Goal: Transaction & Acquisition: Purchase product/service

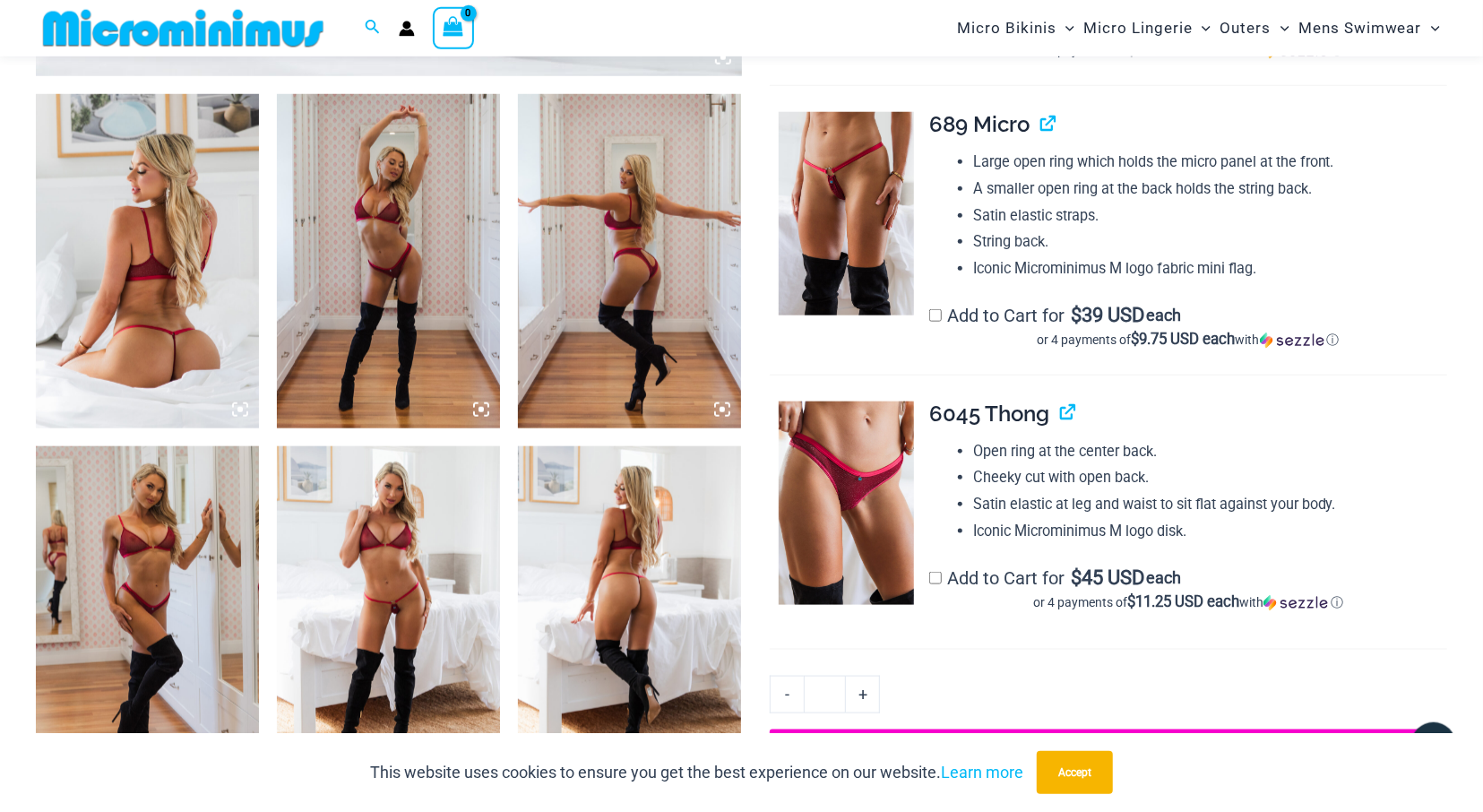
scroll to position [1198, 0]
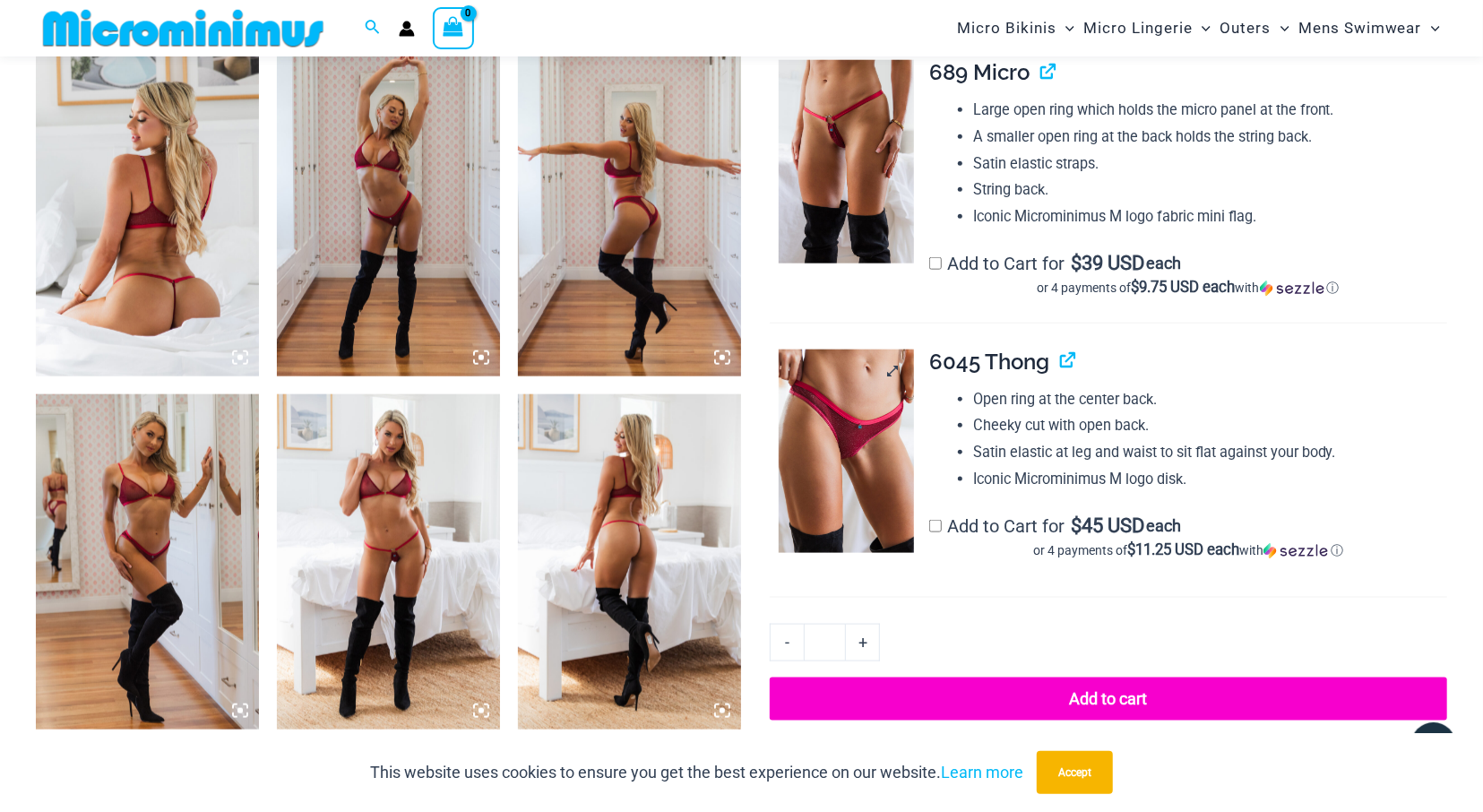
click at [860, 444] on img at bounding box center [846, 451] width 135 height 204
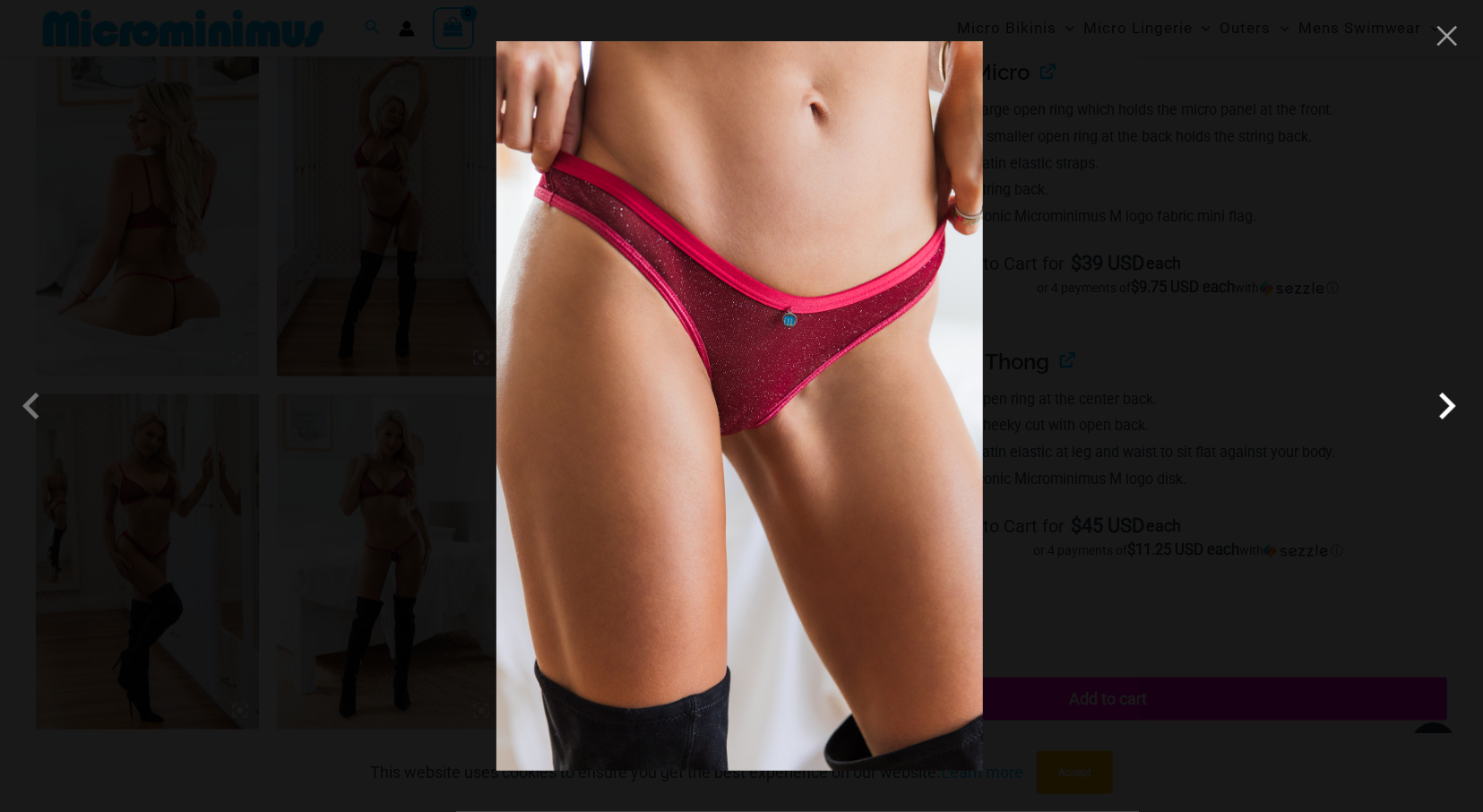
click at [1445, 403] on span at bounding box center [1447, 406] width 54 height 54
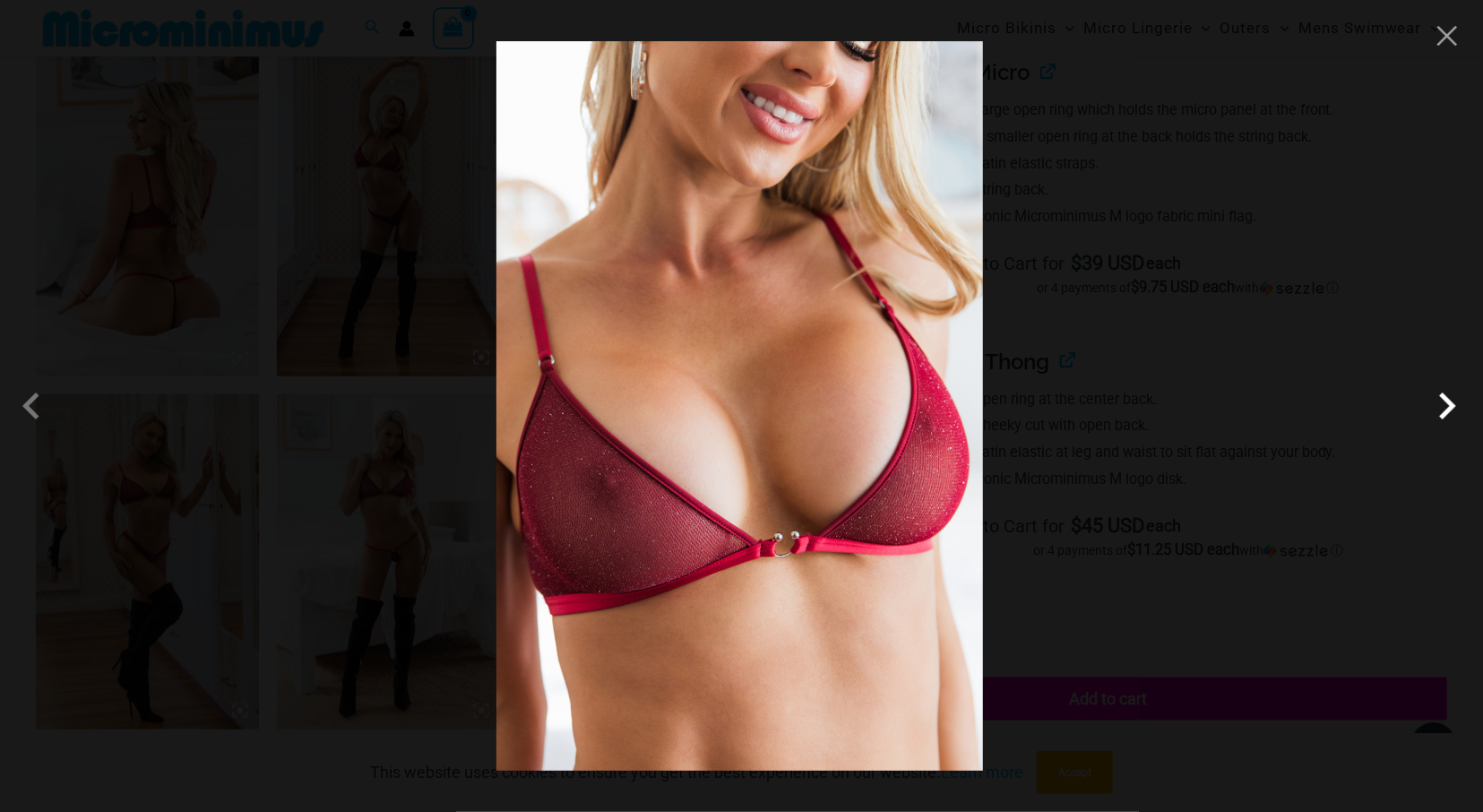
click at [1445, 403] on span at bounding box center [1447, 406] width 54 height 54
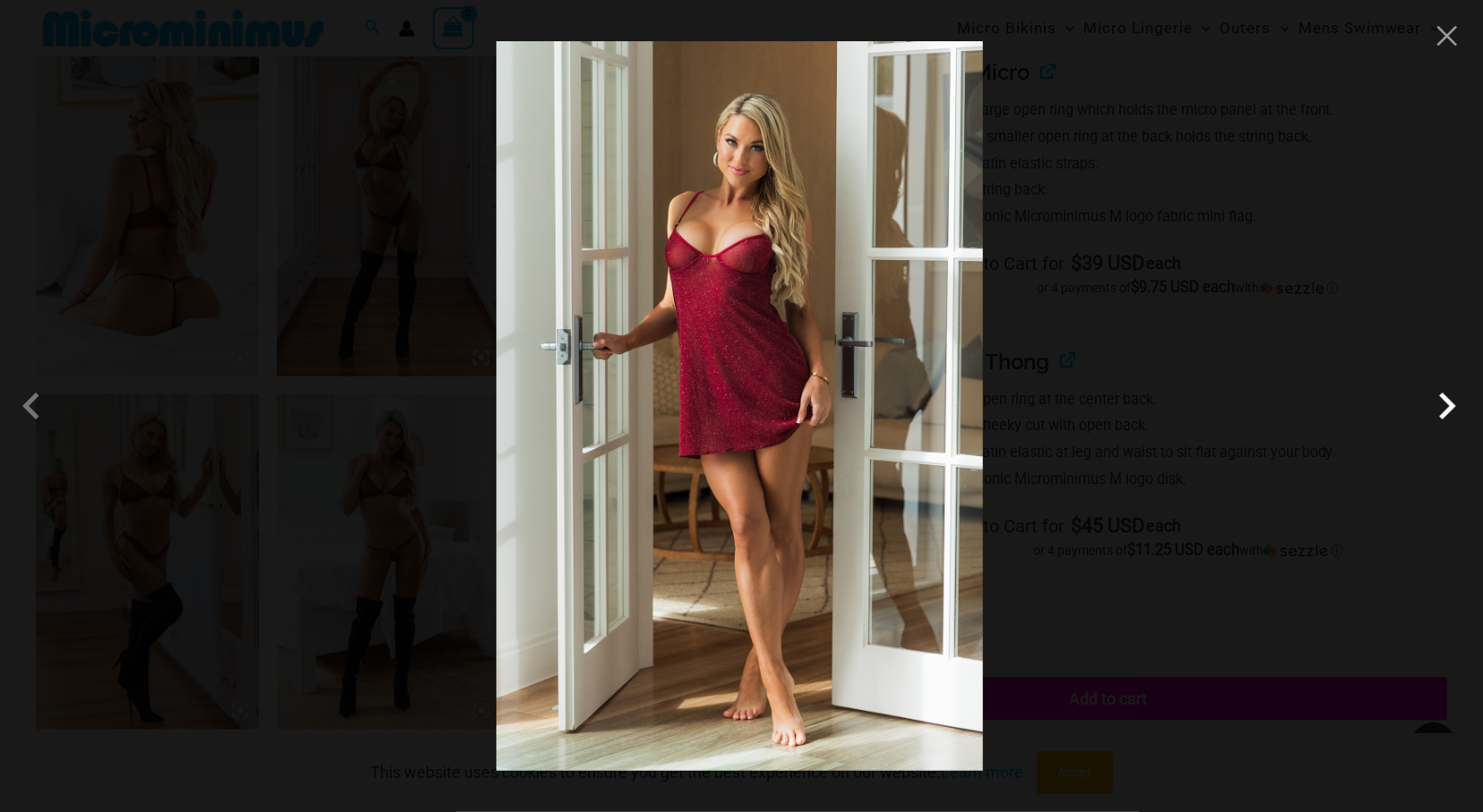
click at [1445, 403] on span at bounding box center [1447, 406] width 54 height 54
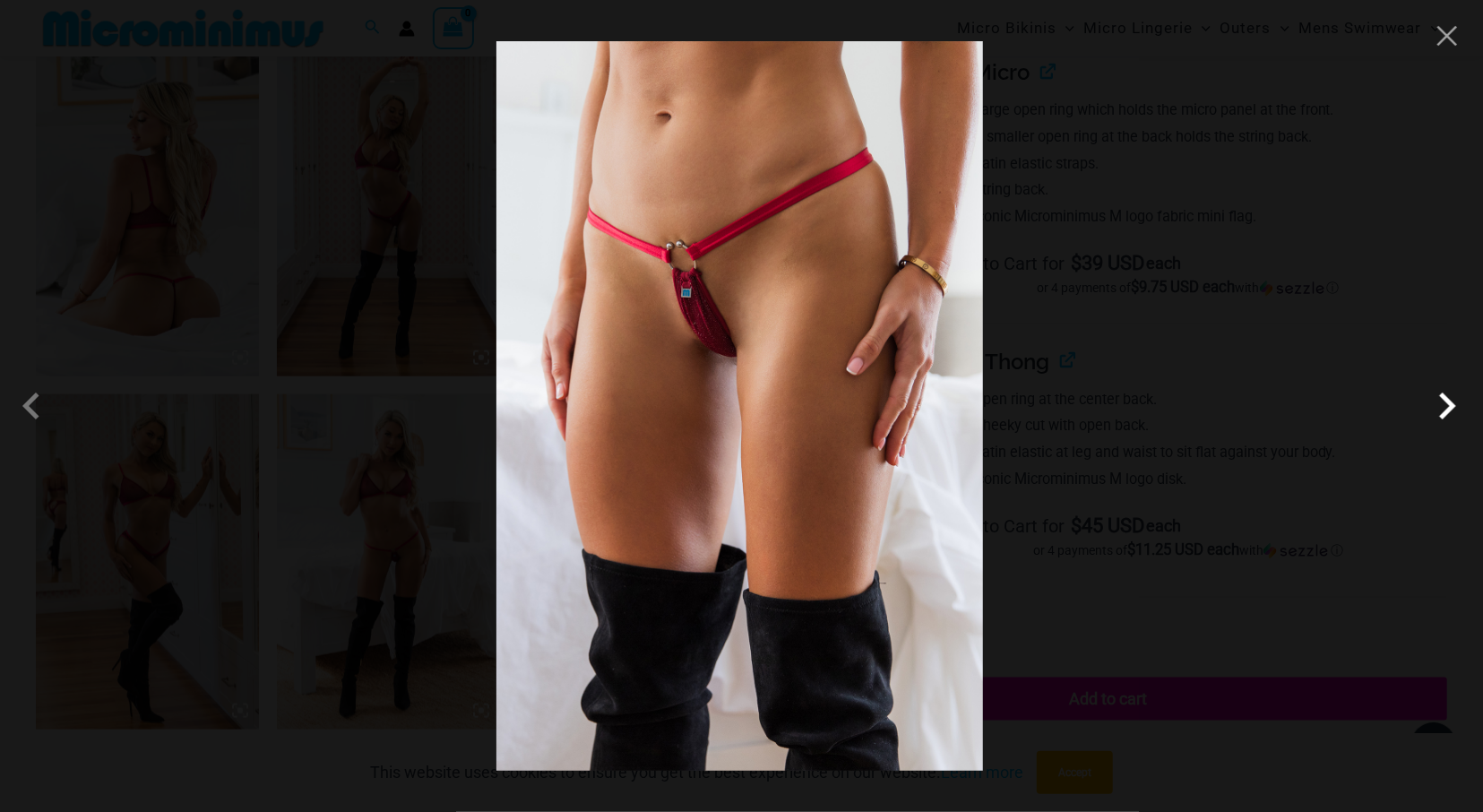
click at [1445, 403] on span at bounding box center [1447, 406] width 54 height 54
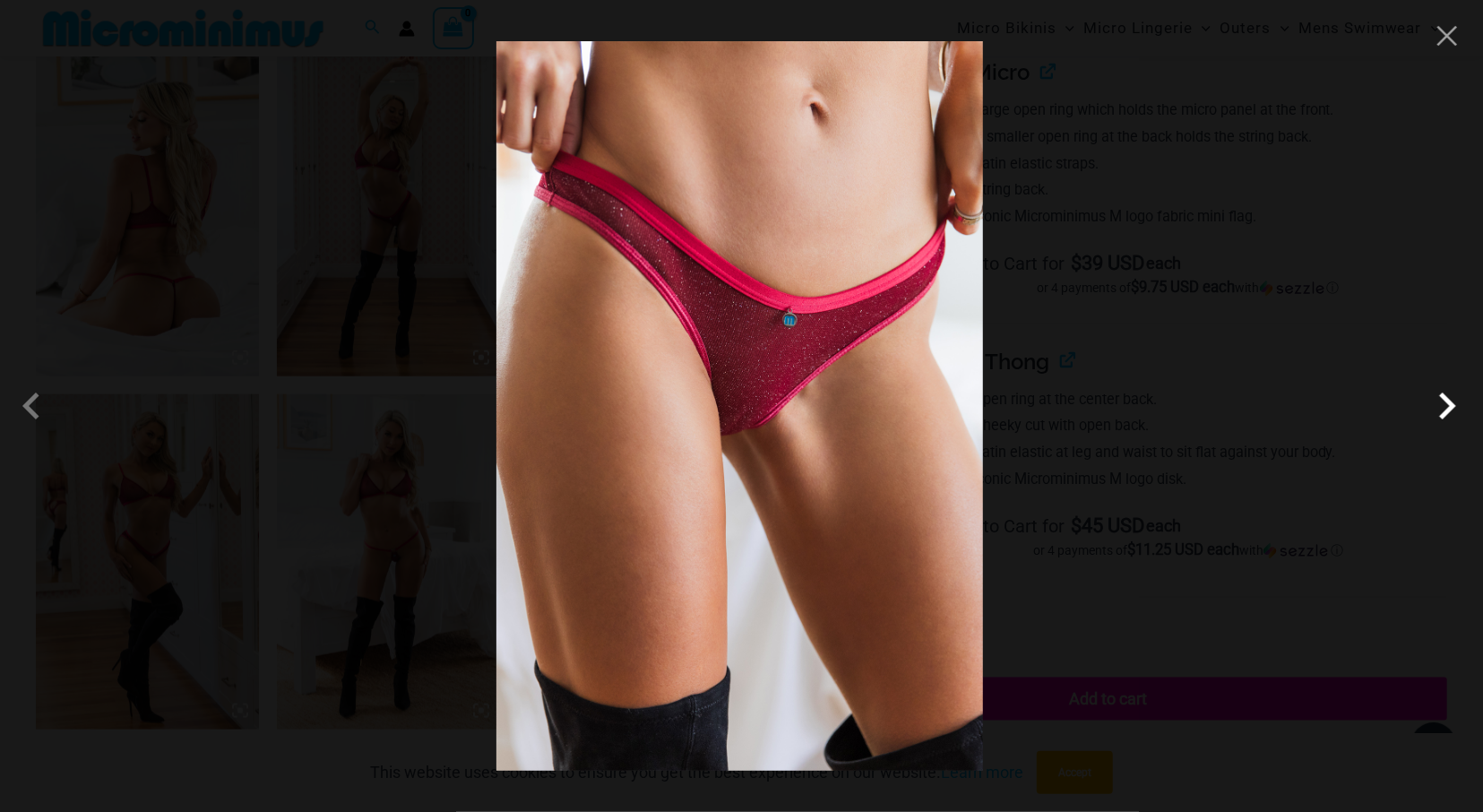
click at [1445, 403] on span at bounding box center [1447, 406] width 54 height 54
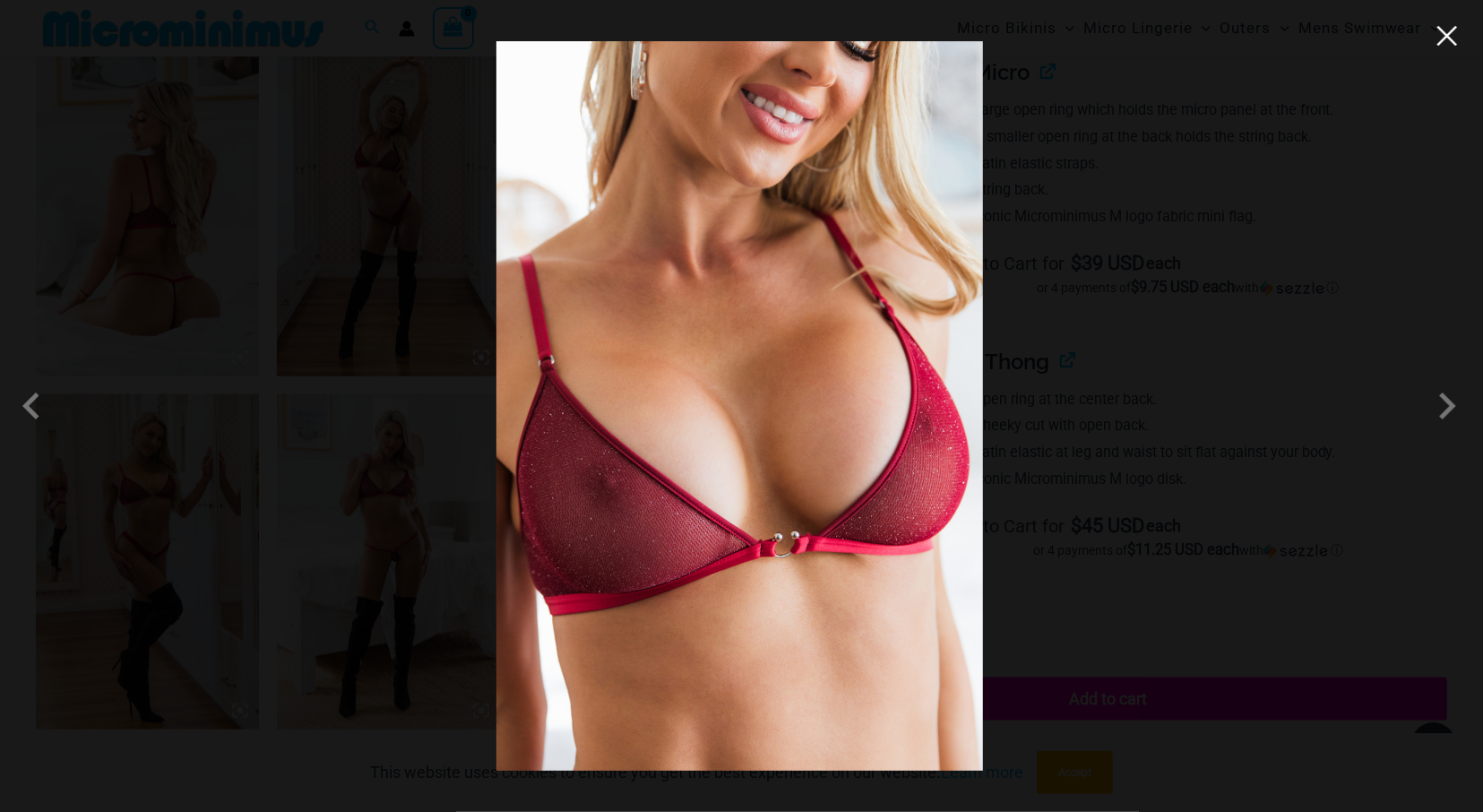
click at [1449, 43] on button "Close" at bounding box center [1447, 35] width 27 height 27
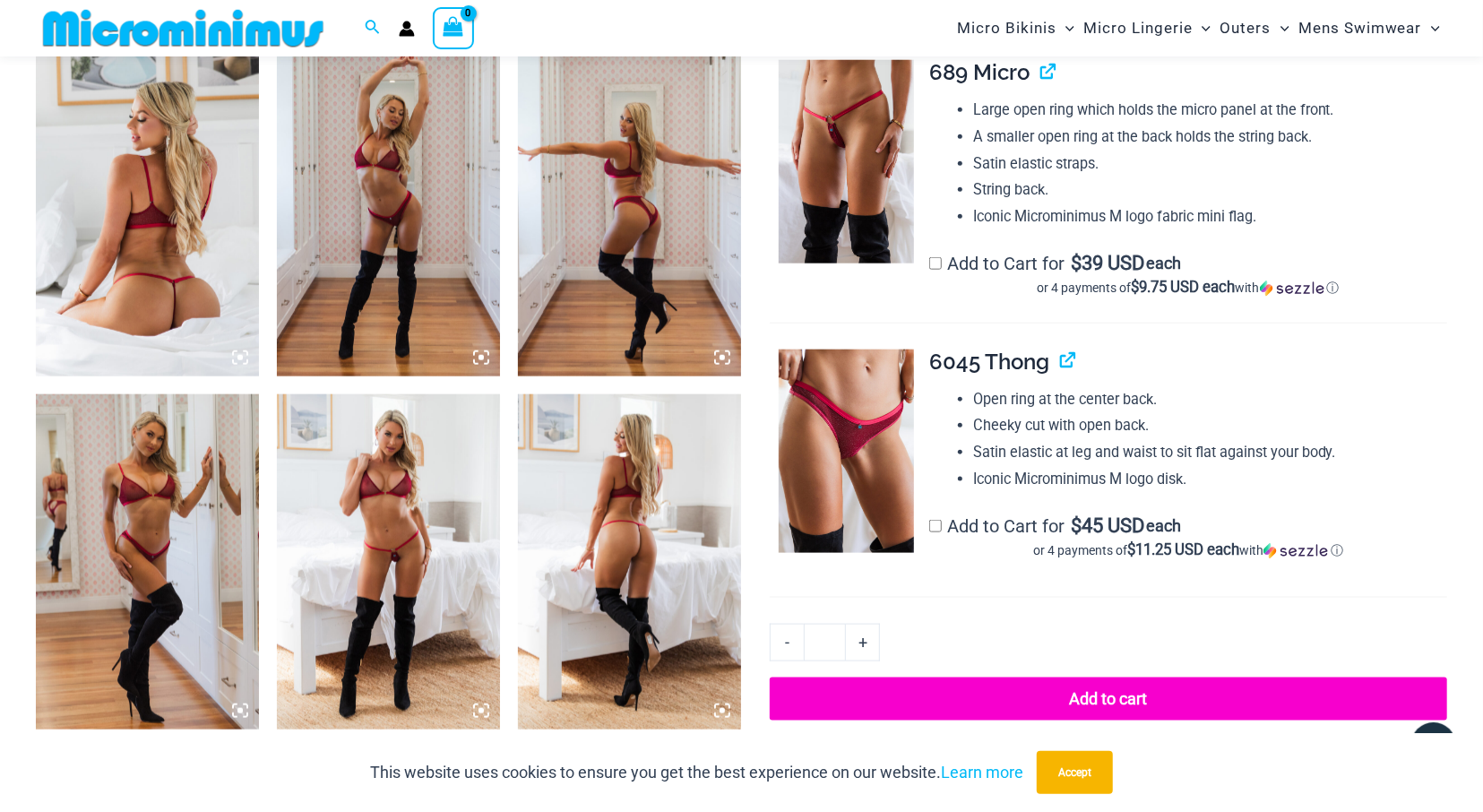
click at [660, 210] on img at bounding box center [630, 209] width 223 height 335
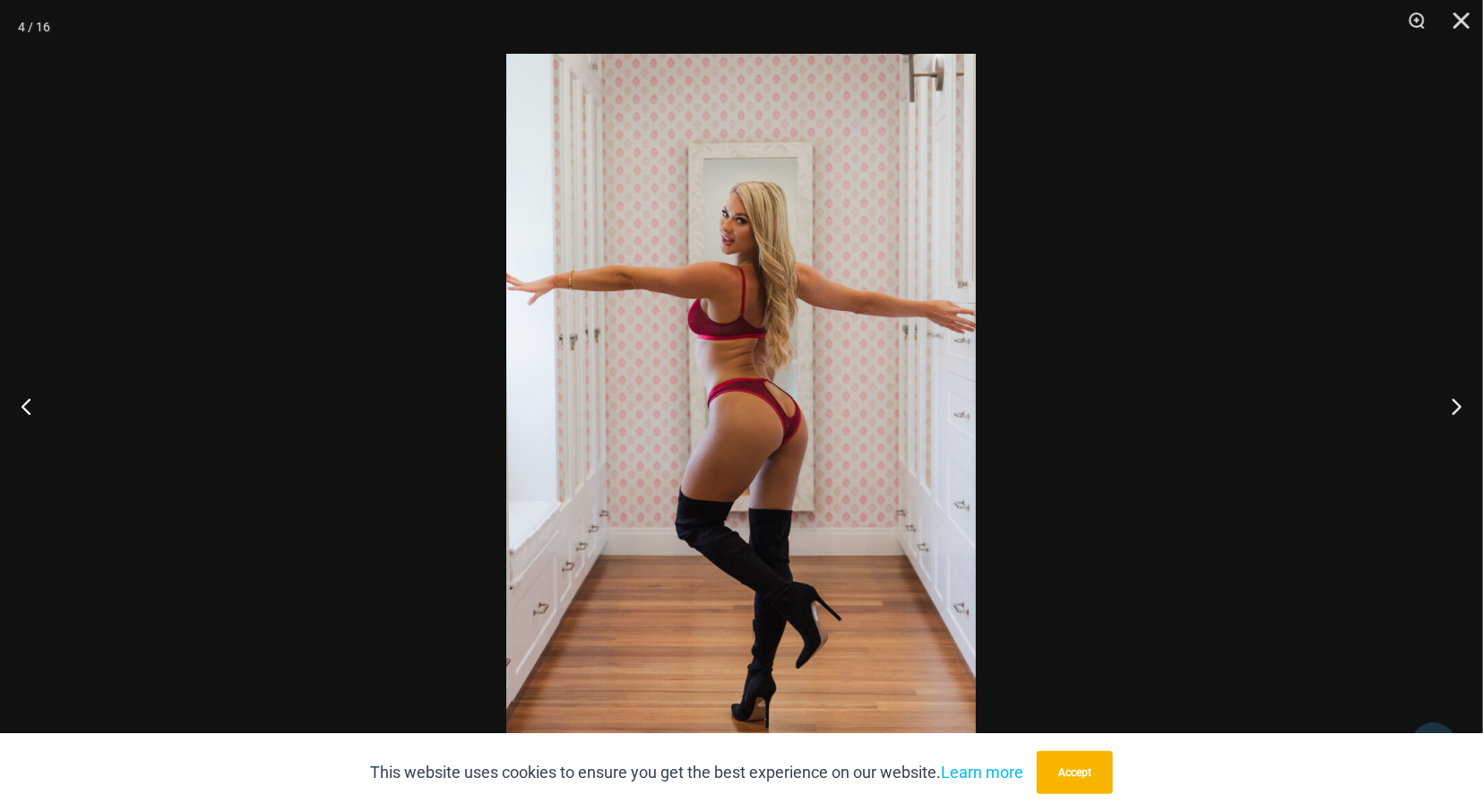
click at [761, 406] on img at bounding box center [741, 406] width 470 height 704
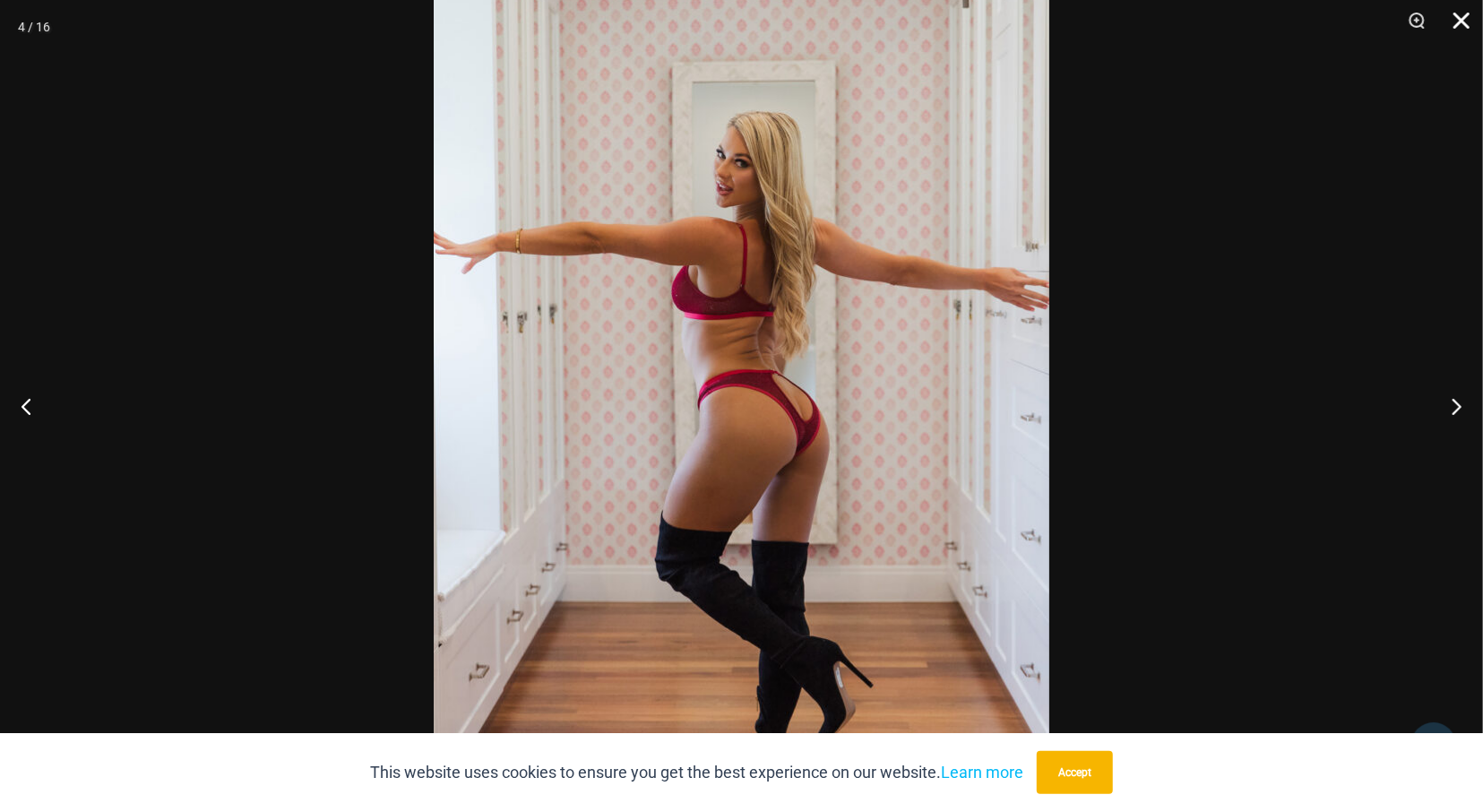
click at [1463, 26] on button "Close" at bounding box center [1455, 27] width 45 height 54
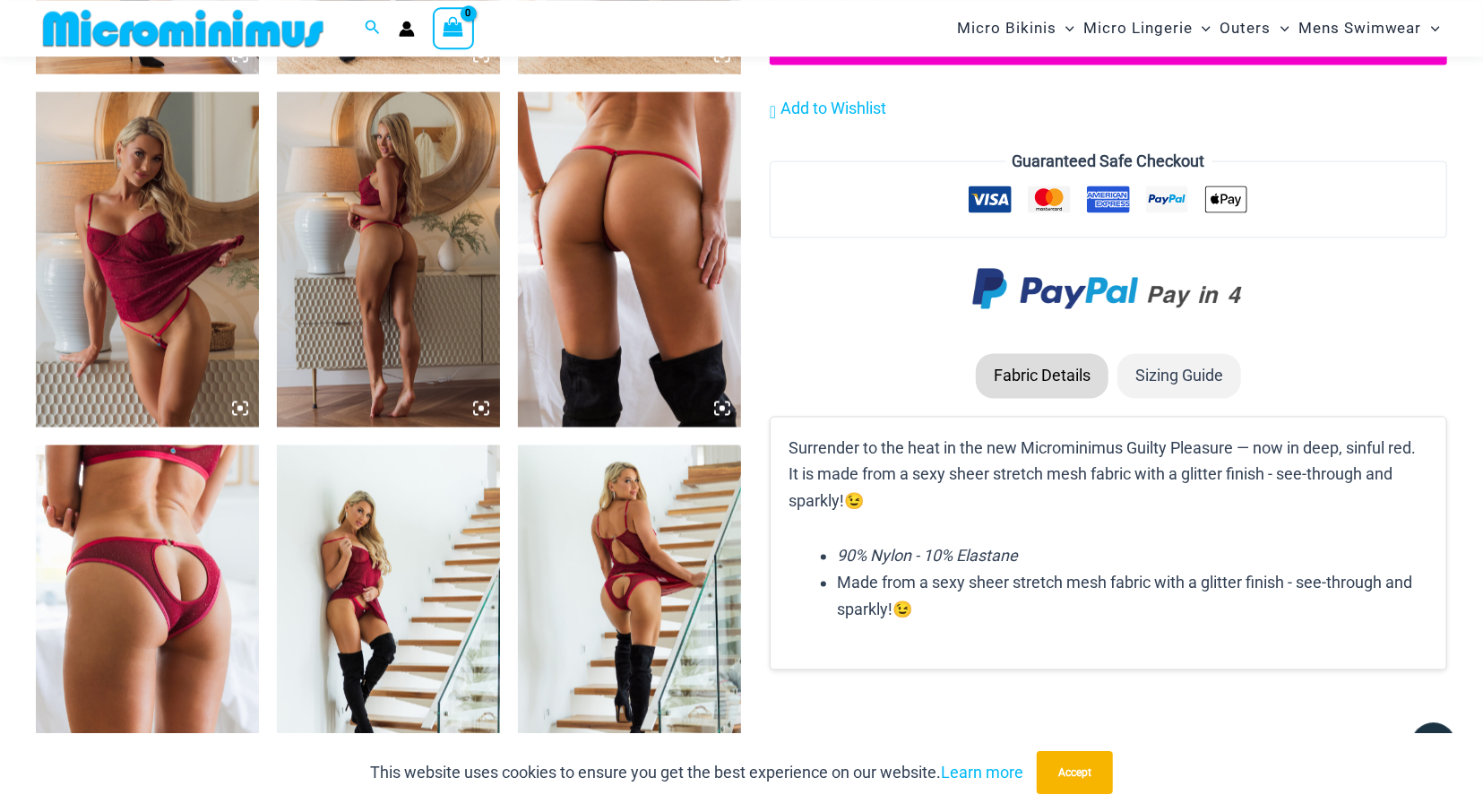
scroll to position [1943, 0]
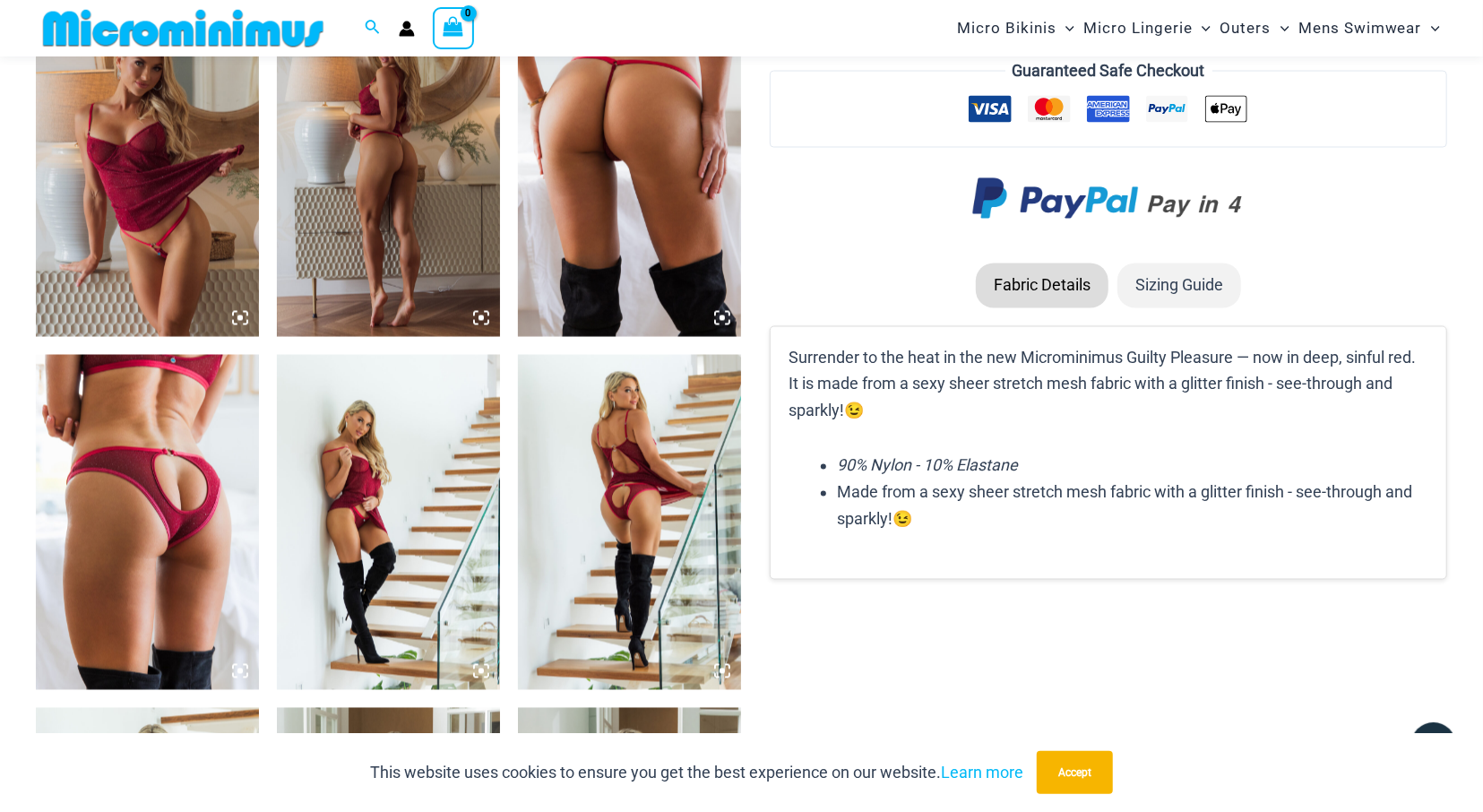
click at [148, 488] on img at bounding box center [148, 522] width 223 height 335
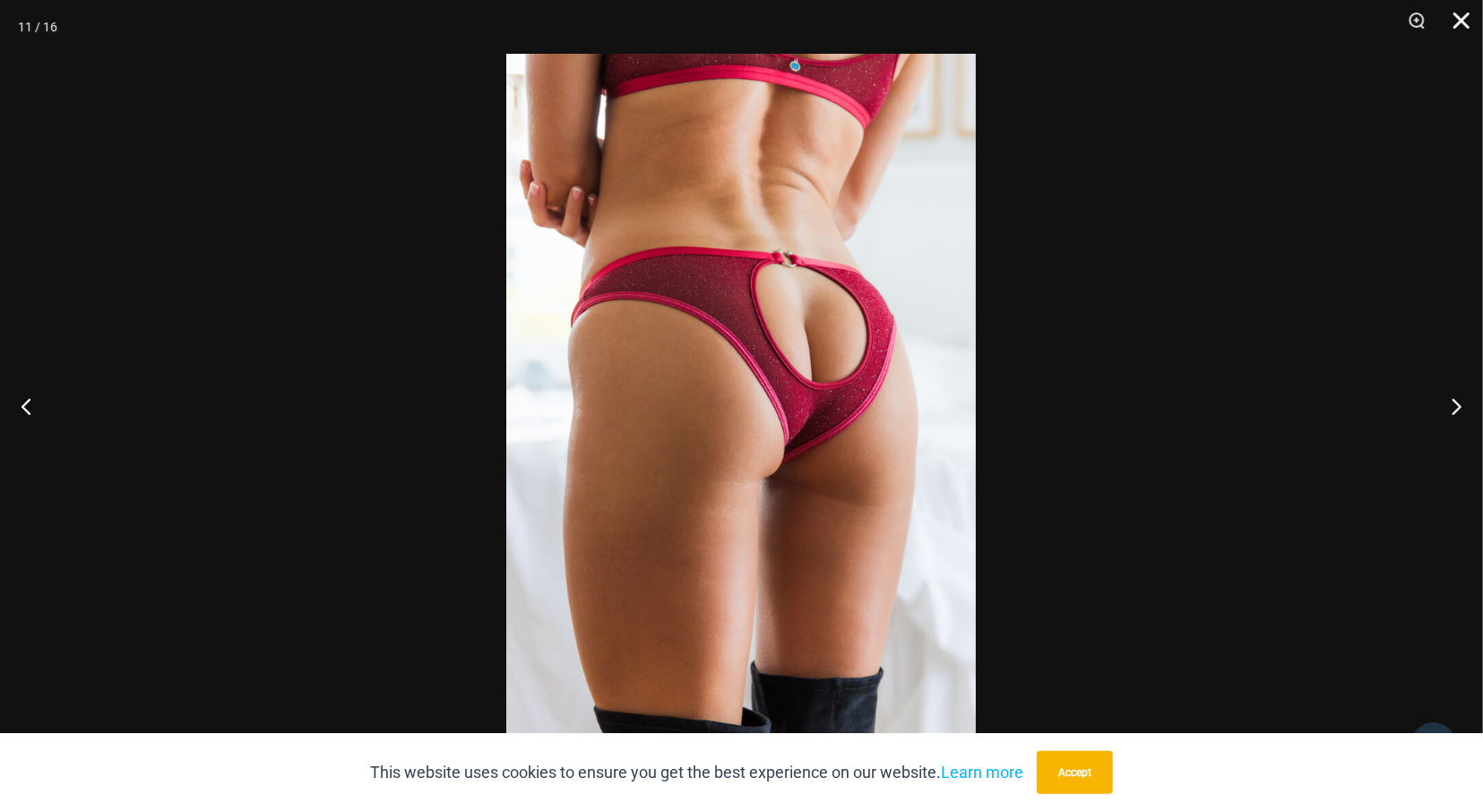
click at [1459, 20] on button "Close" at bounding box center [1455, 27] width 45 height 54
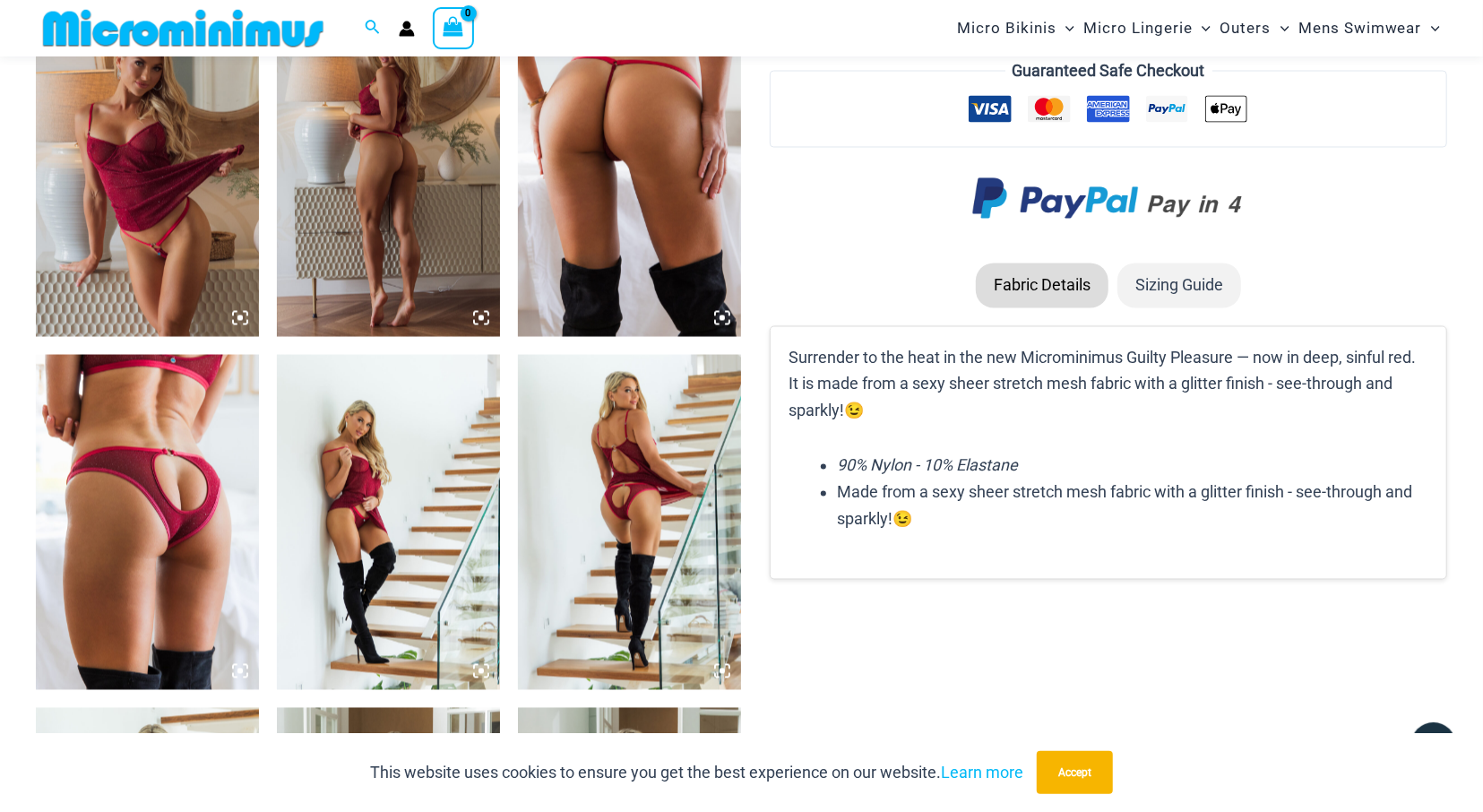
scroll to position [2316, 0]
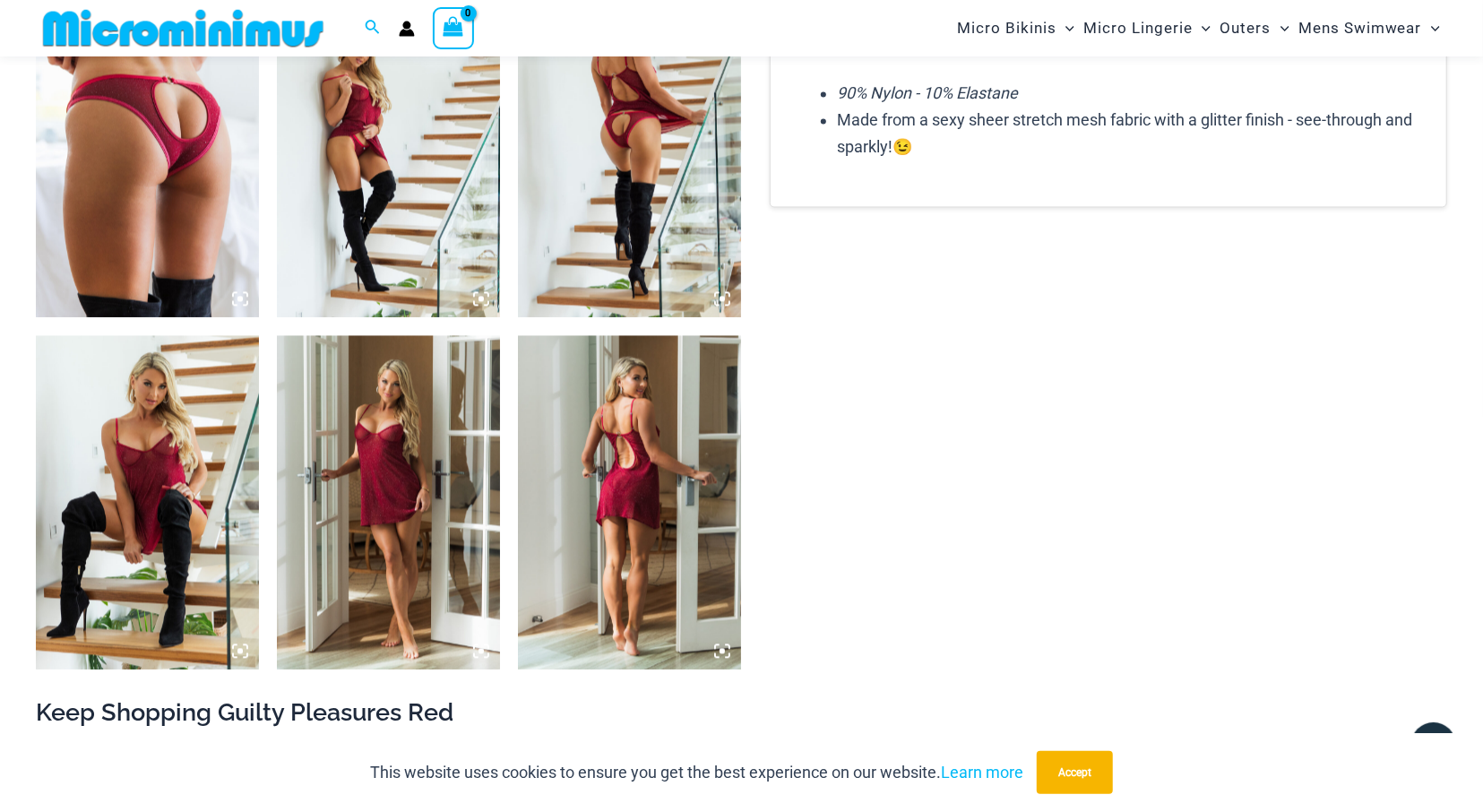
click at [374, 473] on img at bounding box center [389, 502] width 223 height 335
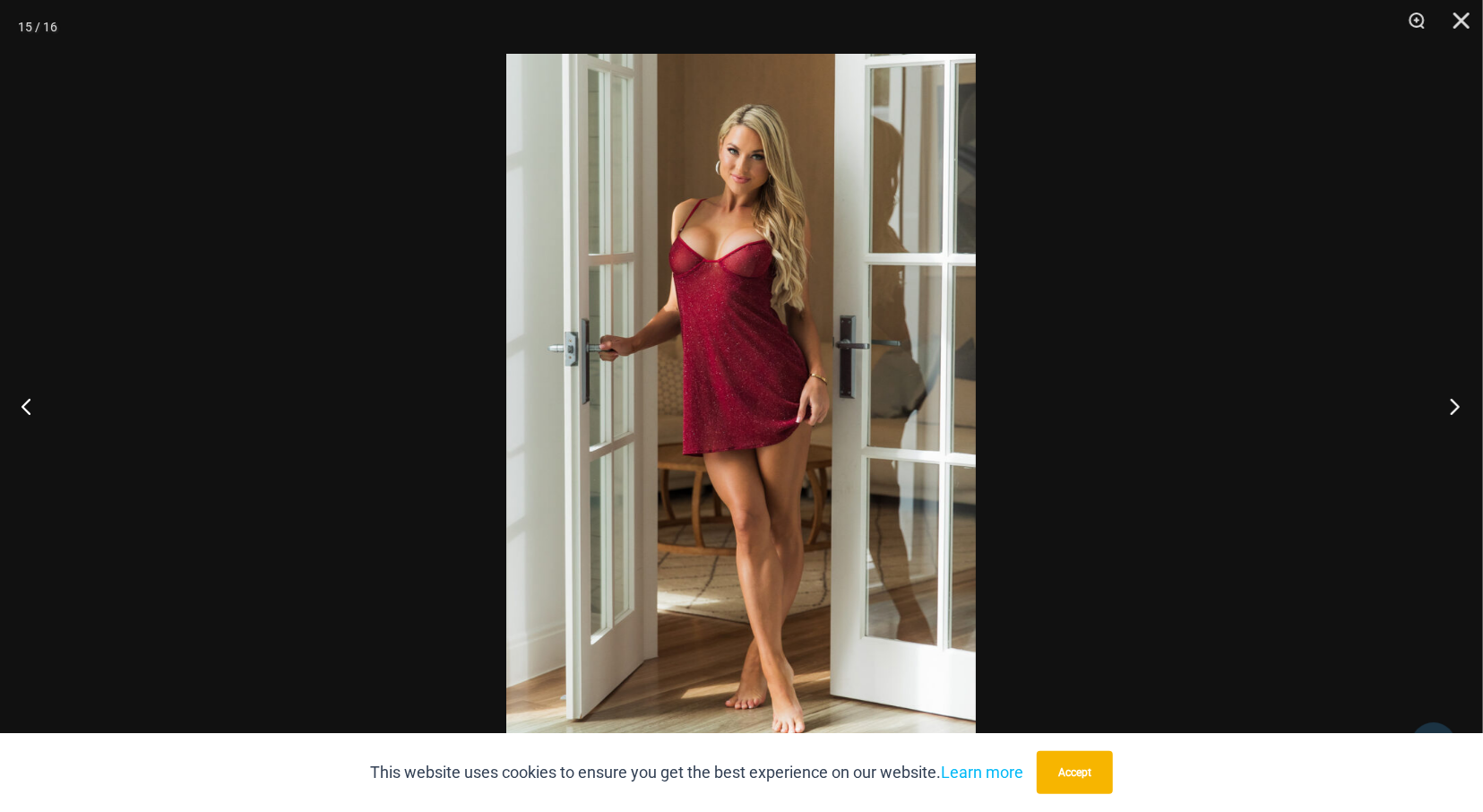
click at [1454, 407] on button "Next" at bounding box center [1450, 406] width 67 height 89
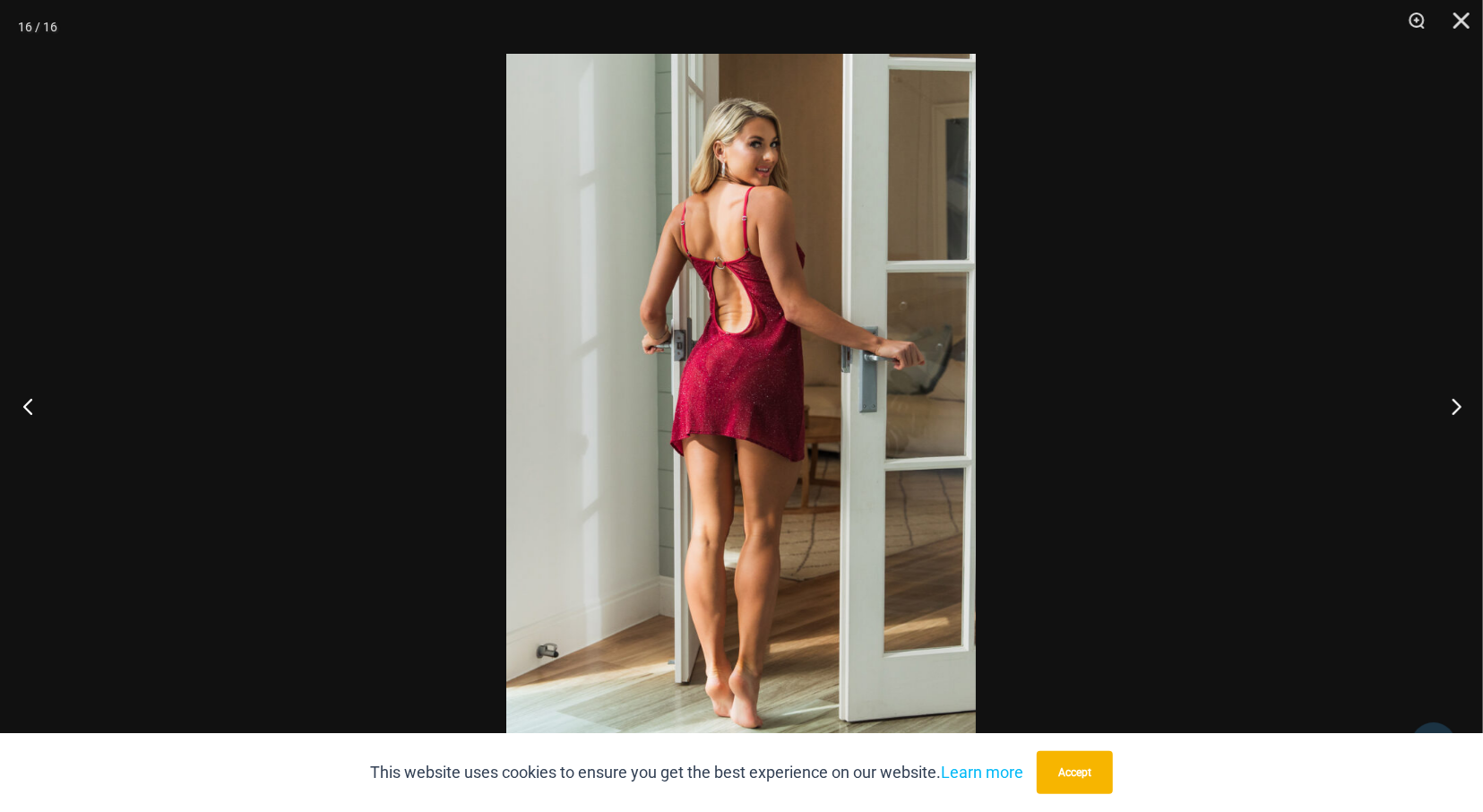
click at [30, 406] on button "Previous" at bounding box center [33, 406] width 67 height 89
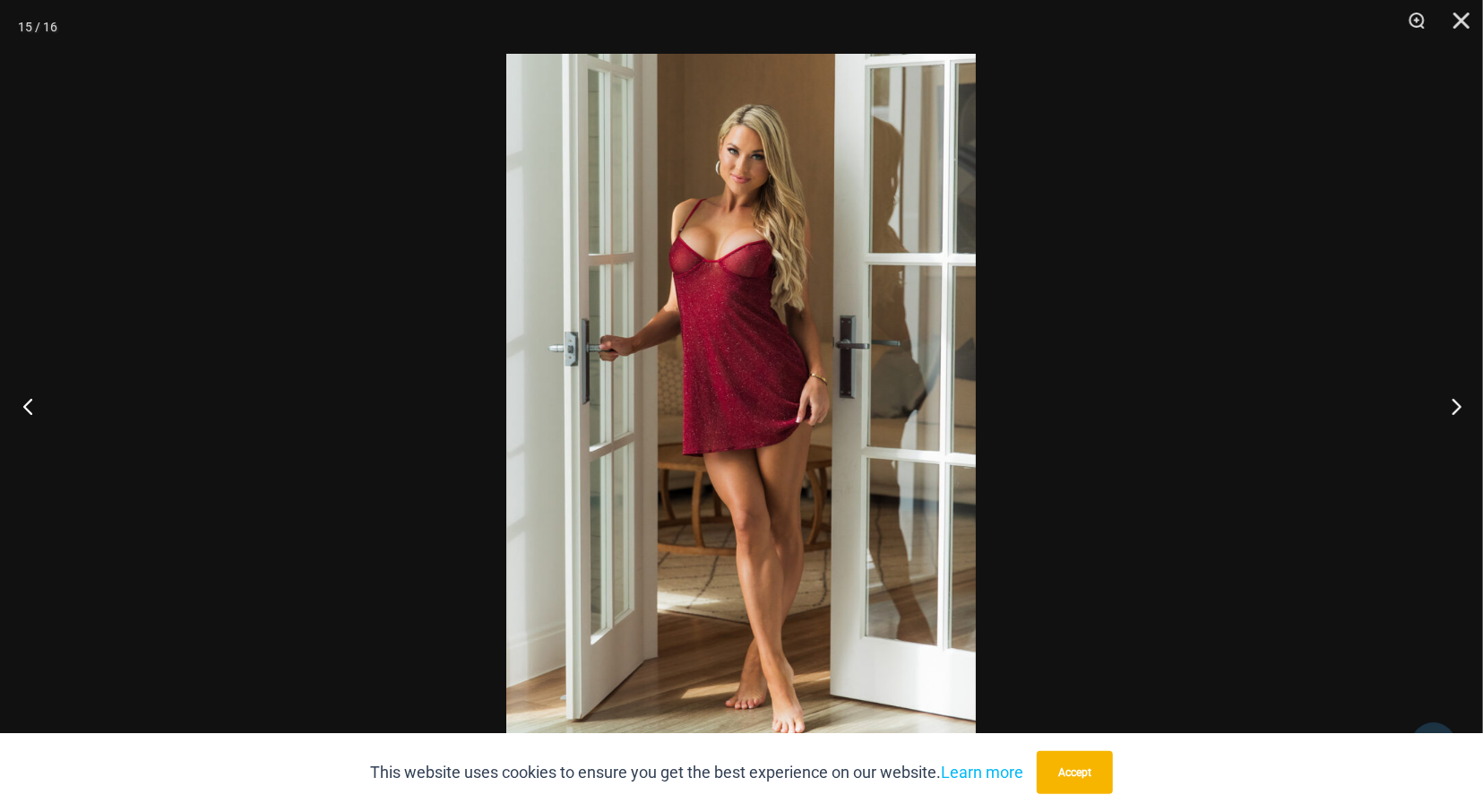
click at [30, 406] on button "Previous" at bounding box center [33, 406] width 67 height 89
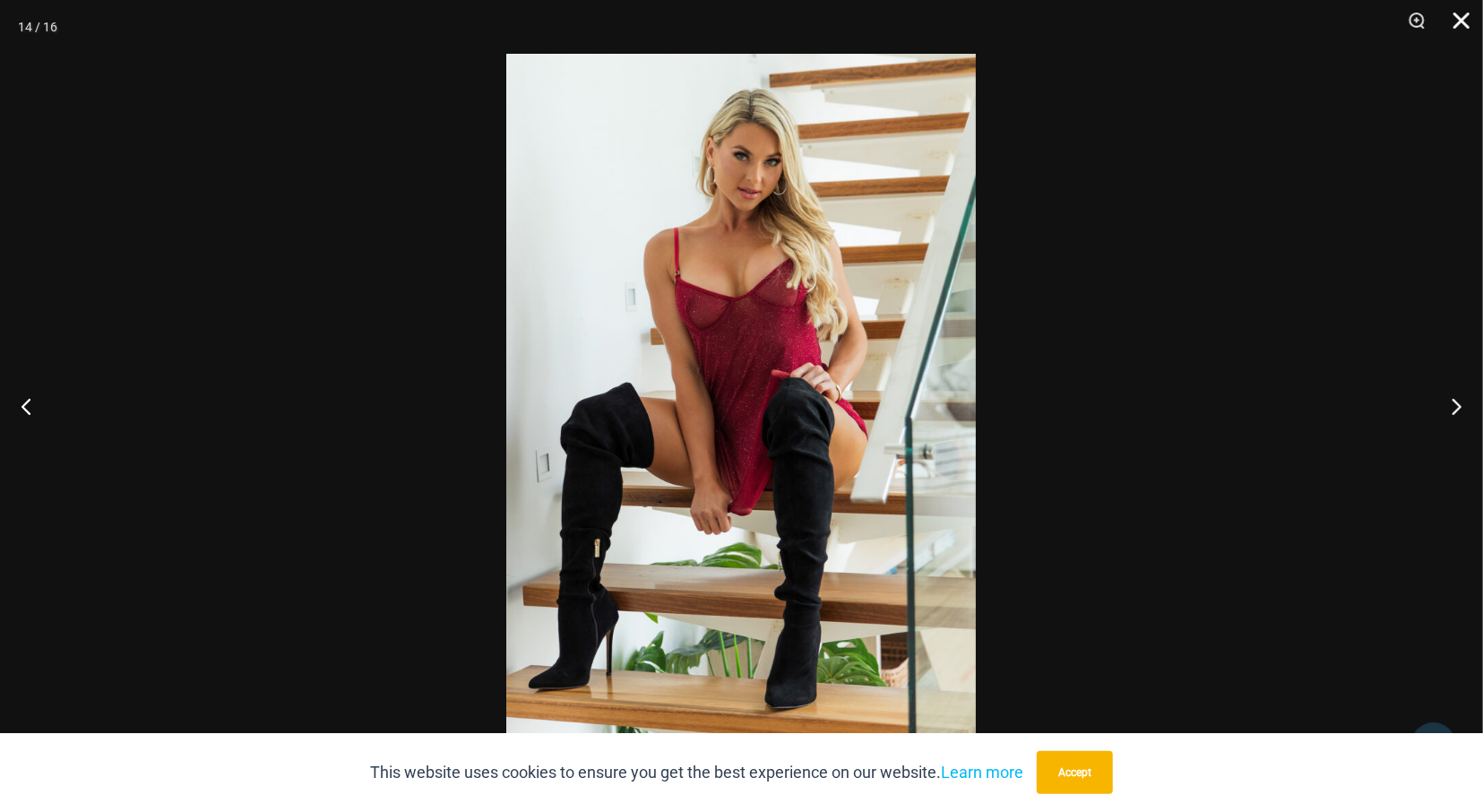
click at [1456, 22] on button "Close" at bounding box center [1455, 27] width 45 height 54
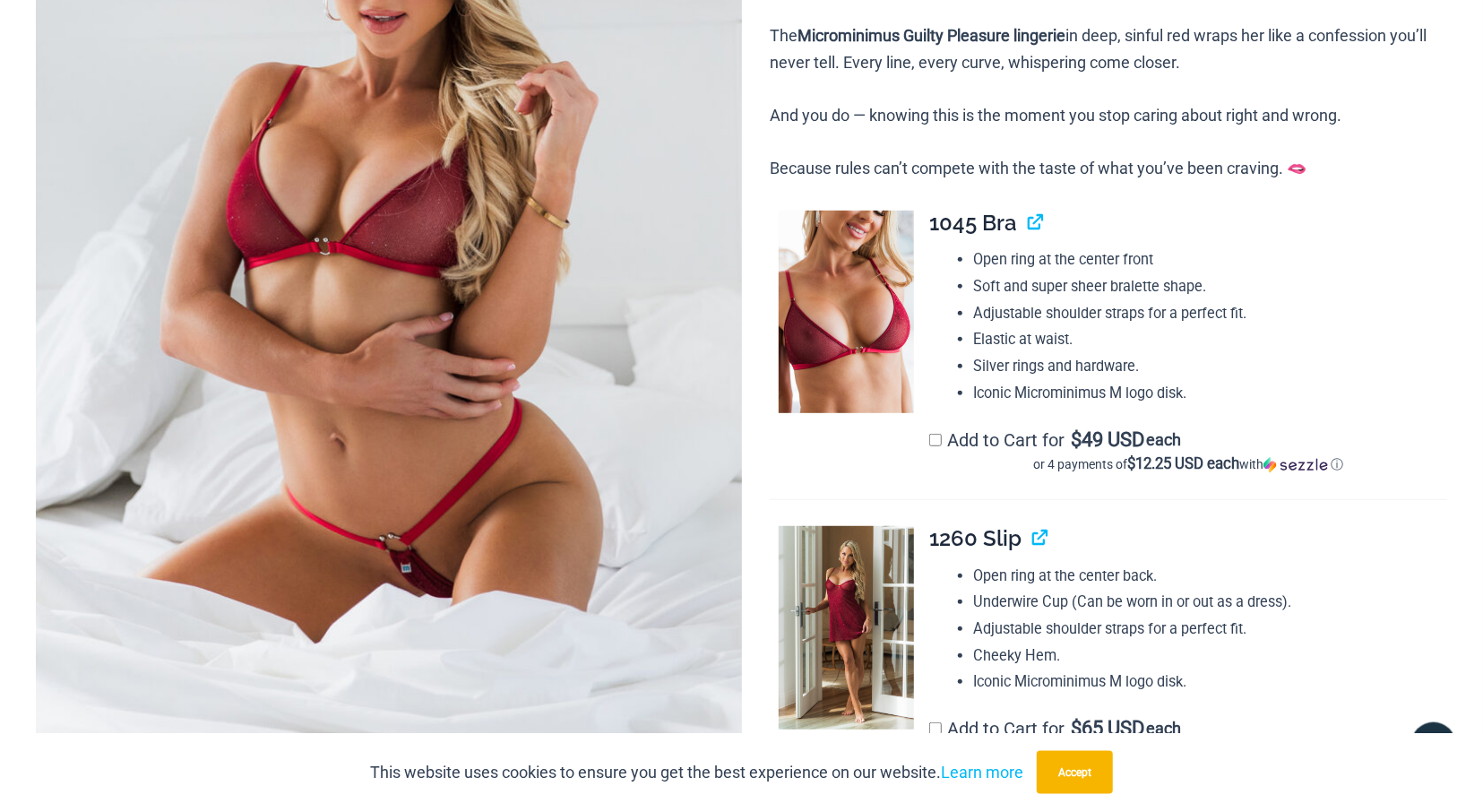
scroll to position [0, 0]
